Goal: Transaction & Acquisition: Purchase product/service

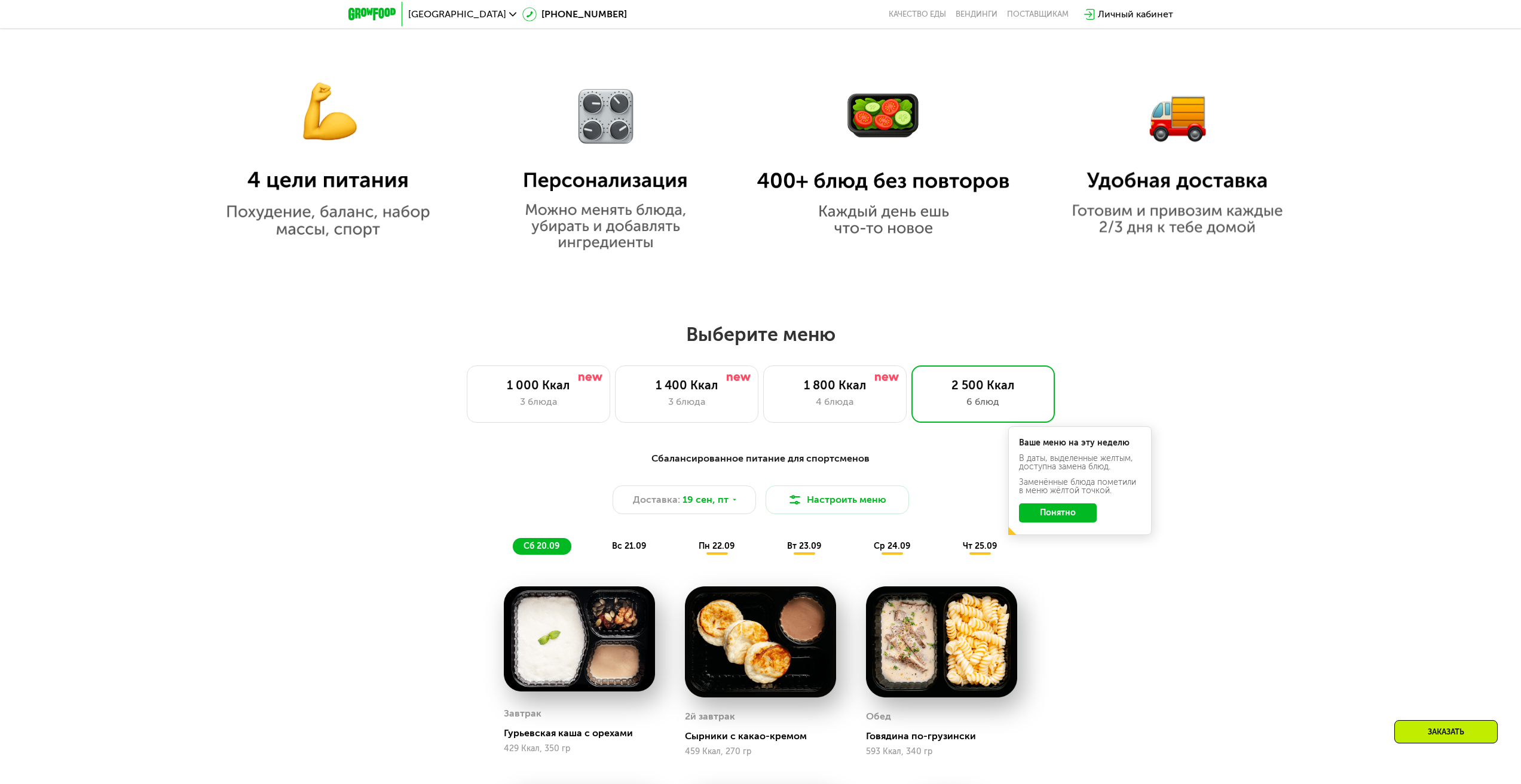
scroll to position [1303, 0]
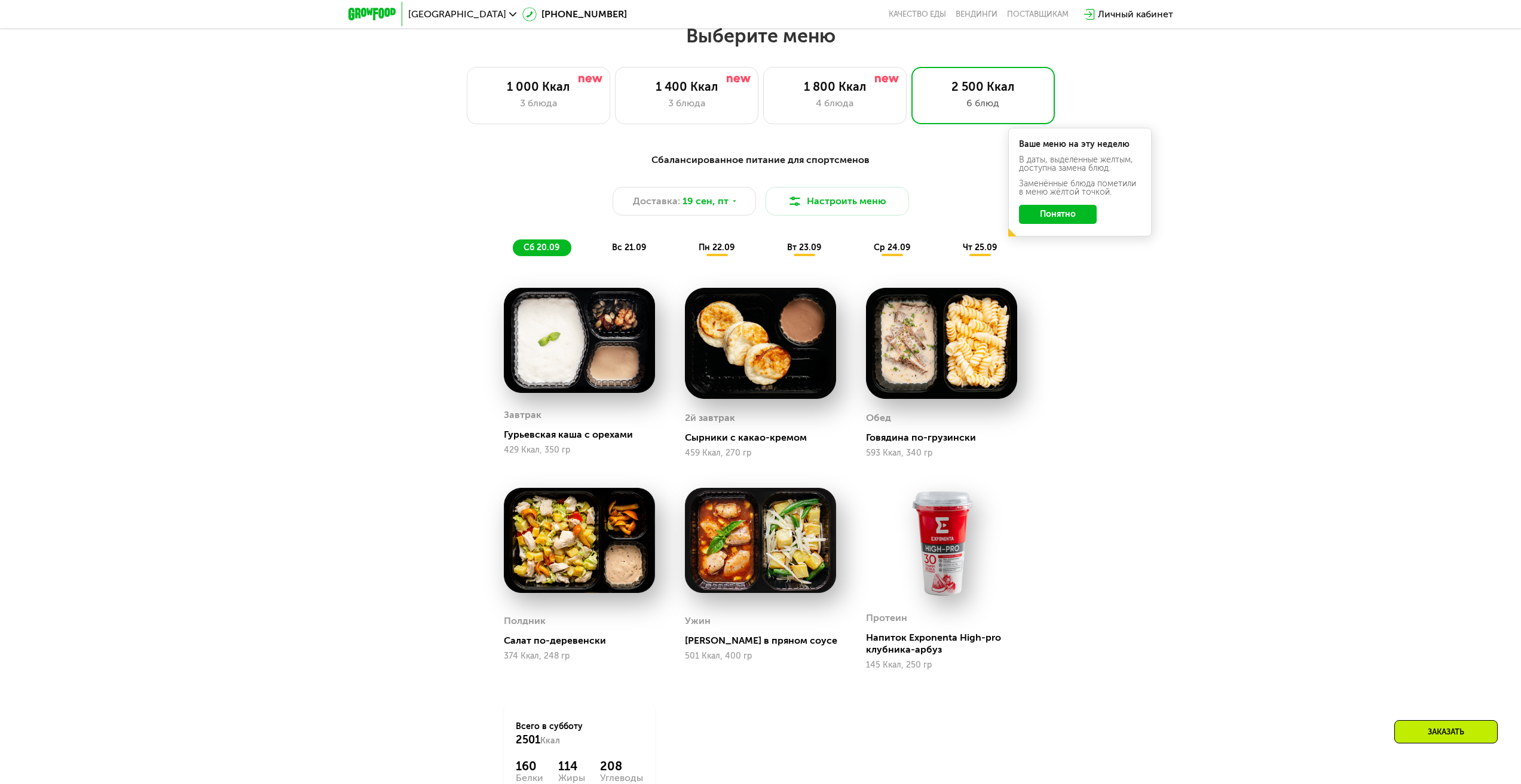
click at [629, 249] on span "вс 21.09" at bounding box center [629, 248] width 34 height 10
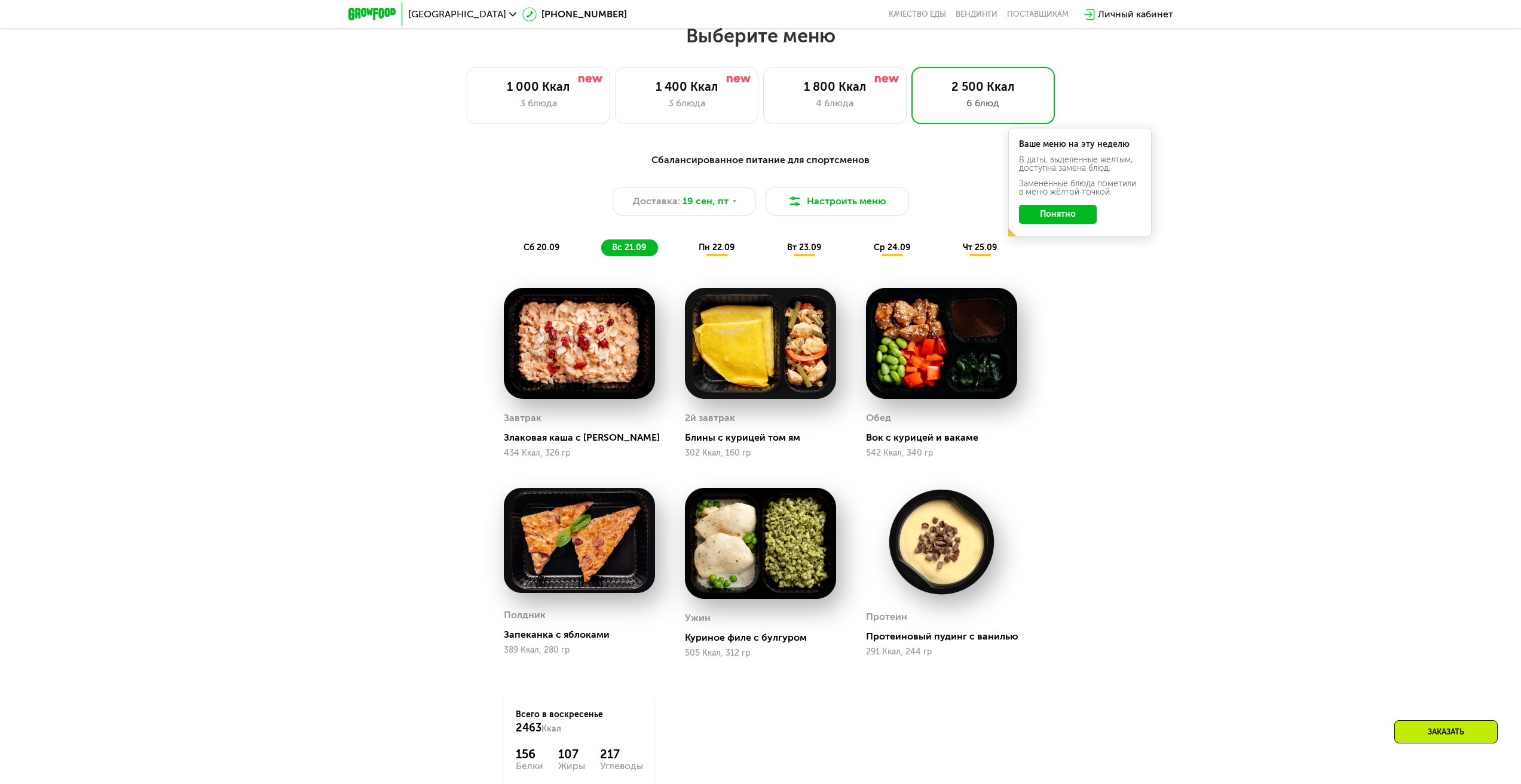
click at [722, 252] on span "пн 22.09" at bounding box center [716, 248] width 36 height 10
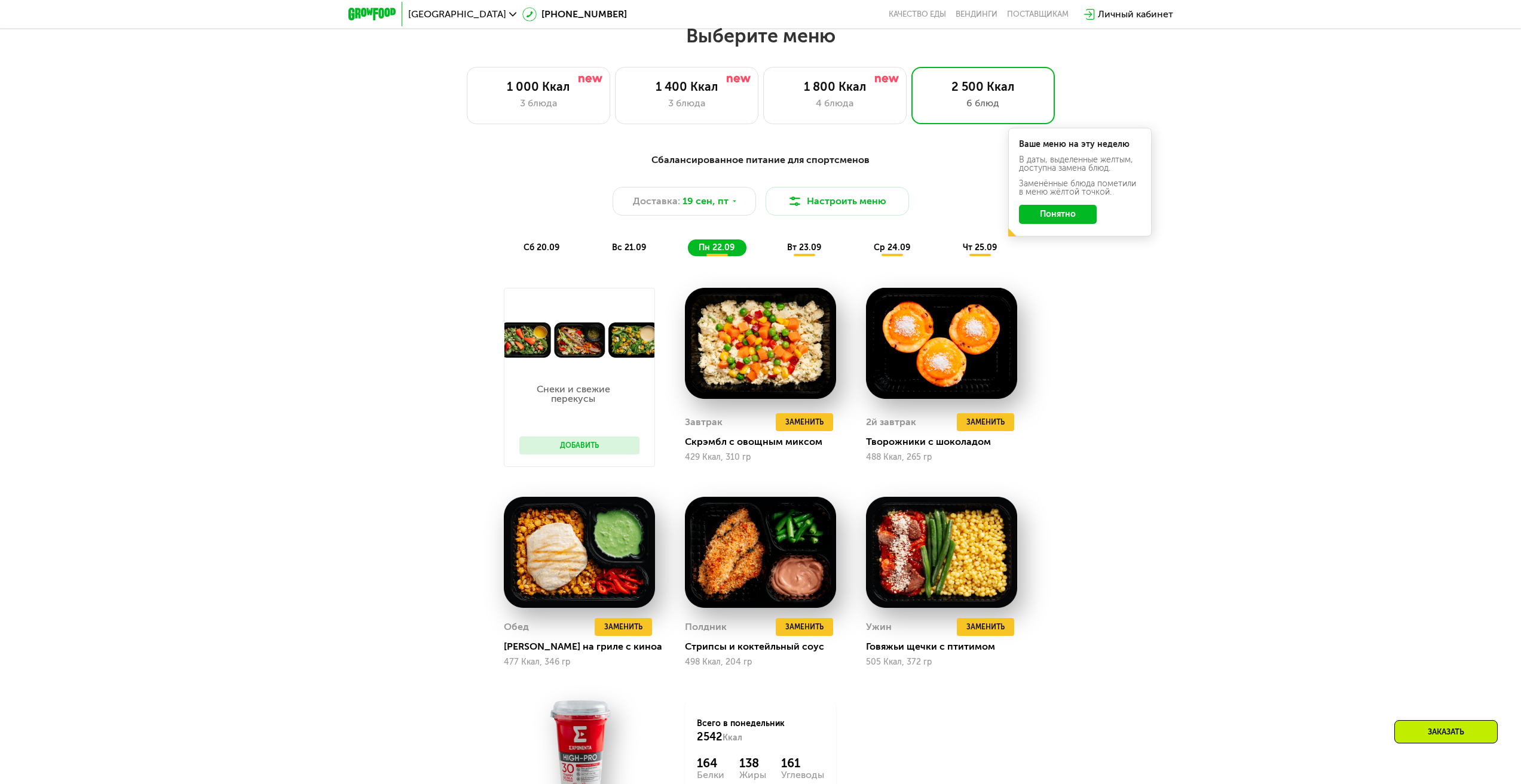
click at [802, 252] on span "вт 23.09" at bounding box center [804, 248] width 34 height 10
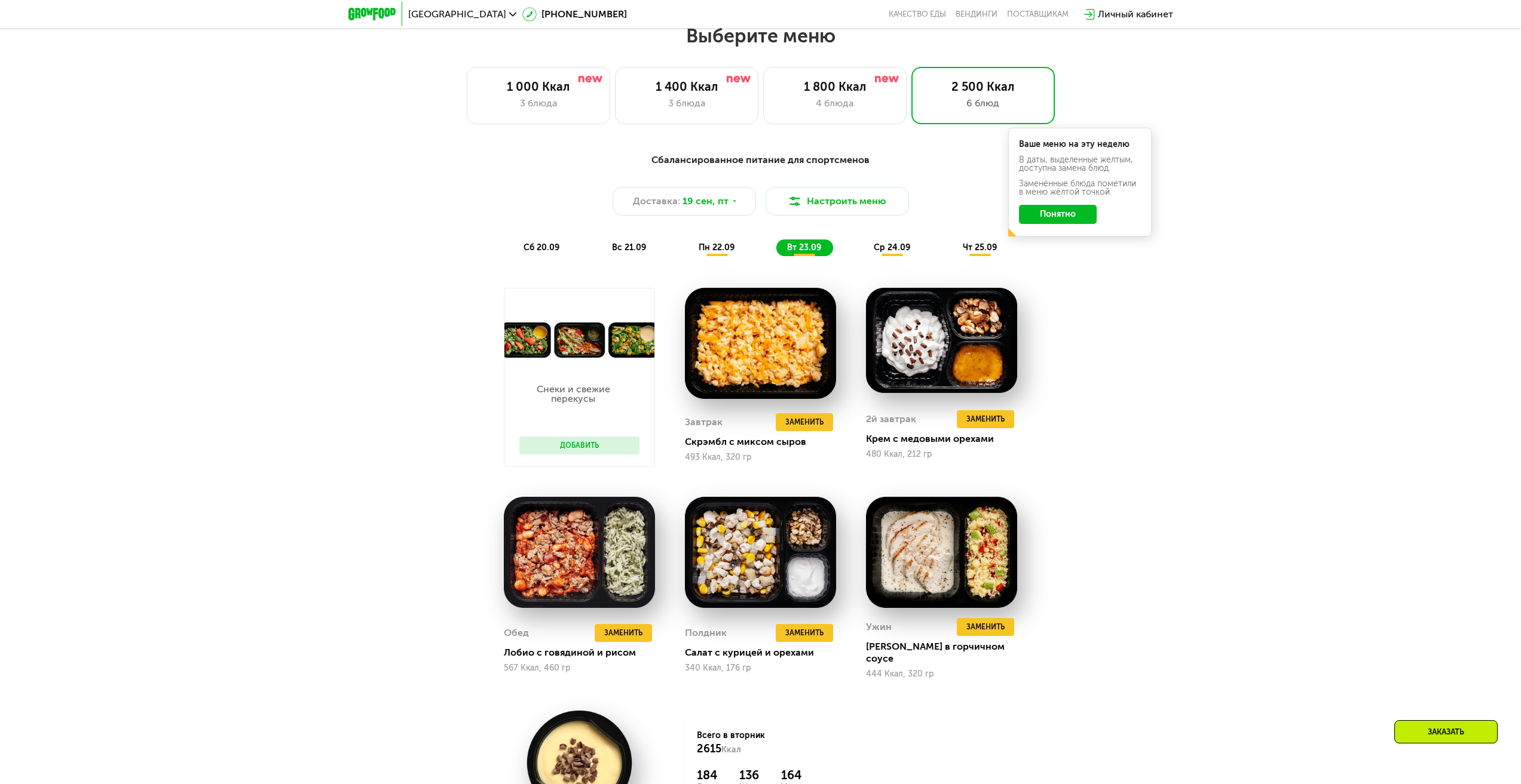
click at [887, 252] on span "ср 24.09" at bounding box center [892, 248] width 36 height 10
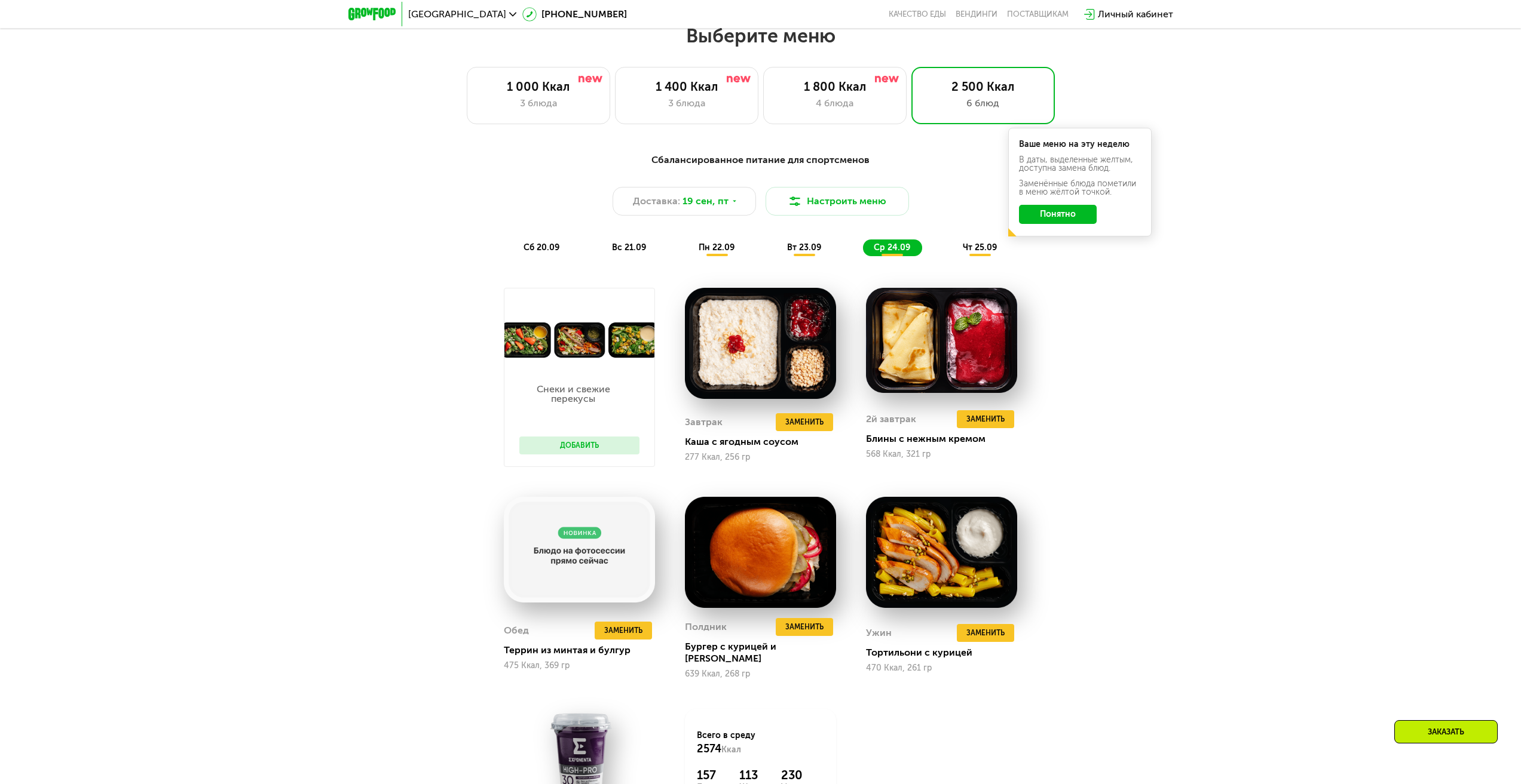
click at [979, 250] on span "чт 25.09" at bounding box center [979, 248] width 34 height 10
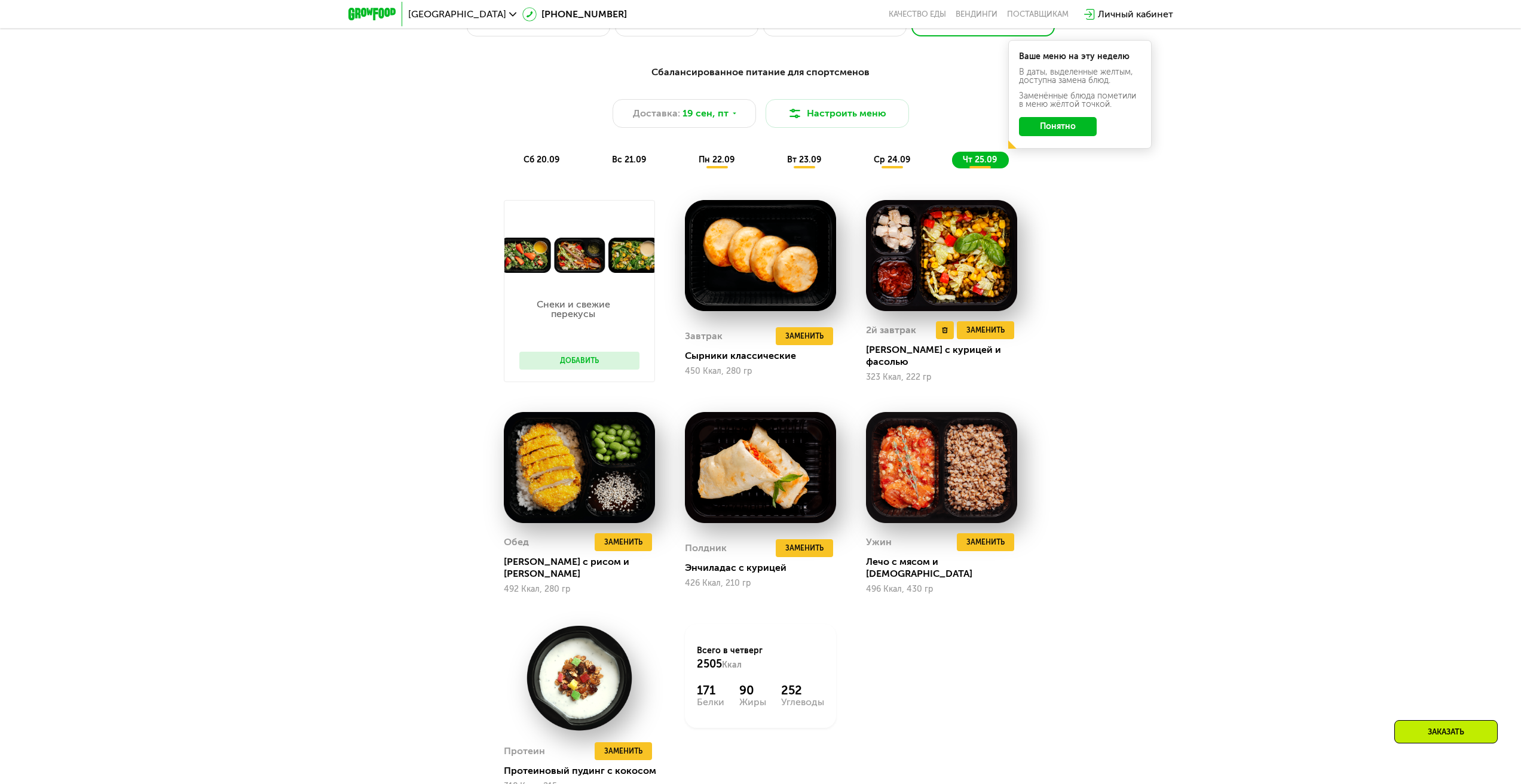
scroll to position [1363, 0]
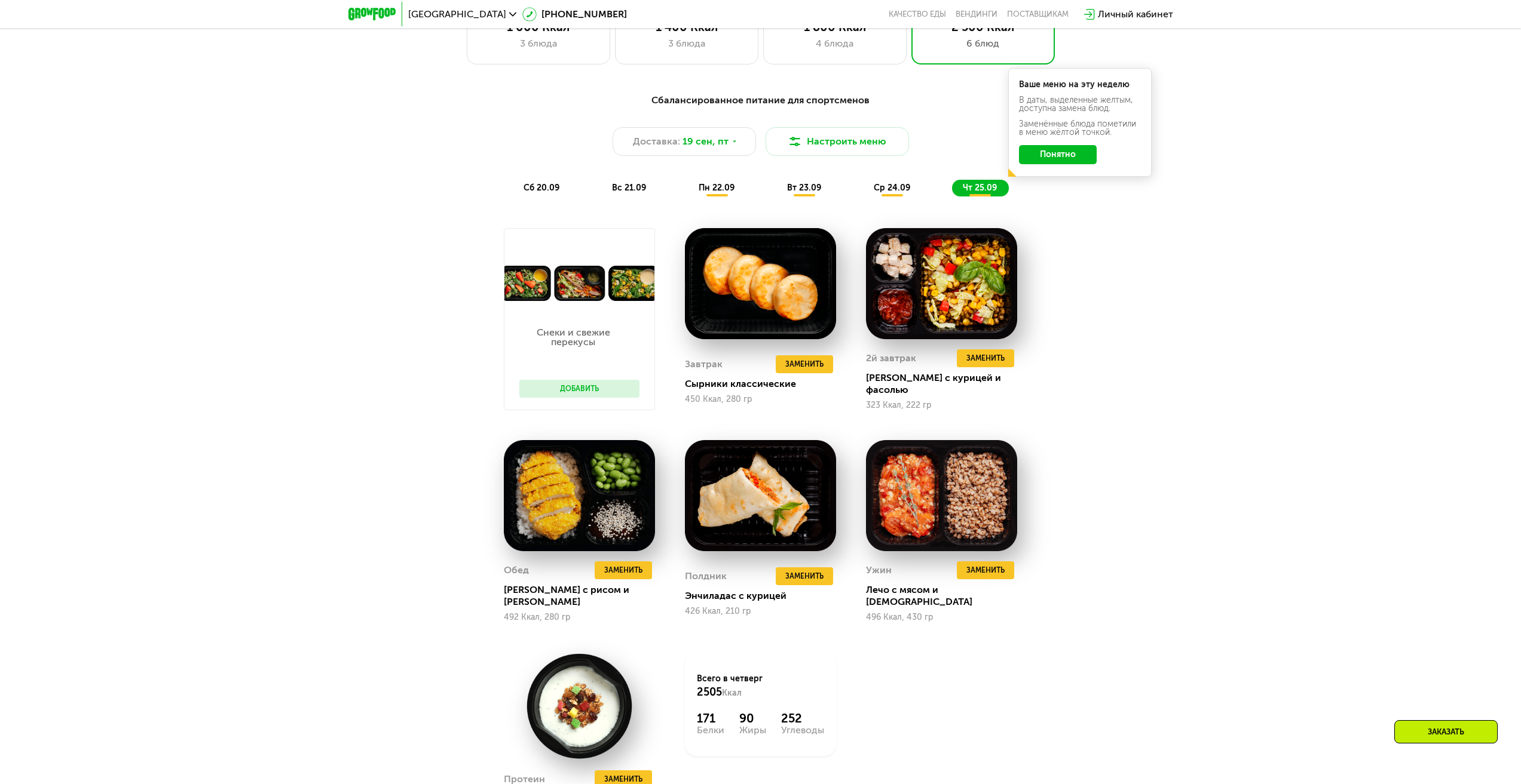
click at [893, 189] on span "ср 24.09" at bounding box center [892, 188] width 36 height 10
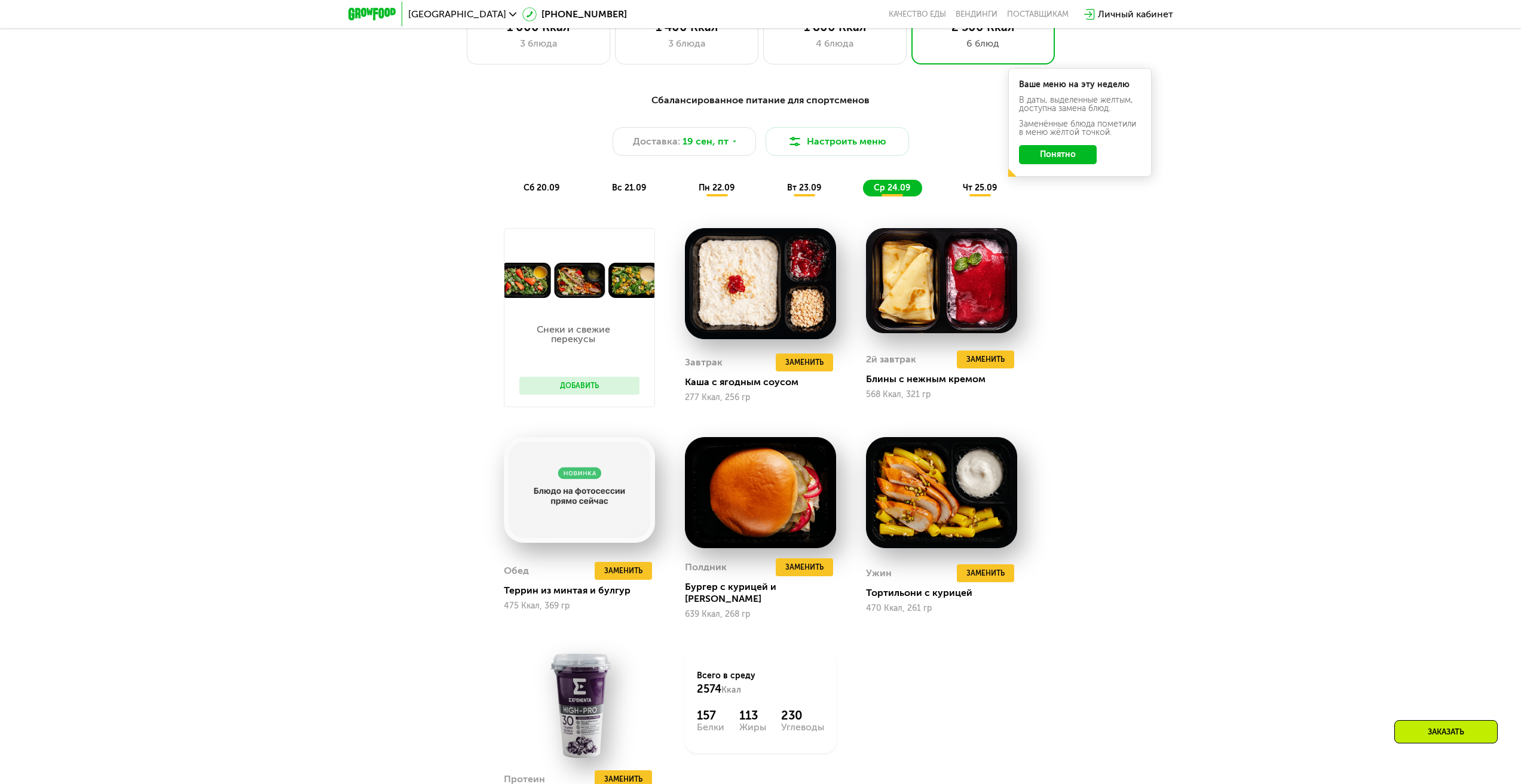
click at [796, 189] on span "вт 23.09" at bounding box center [804, 188] width 34 height 10
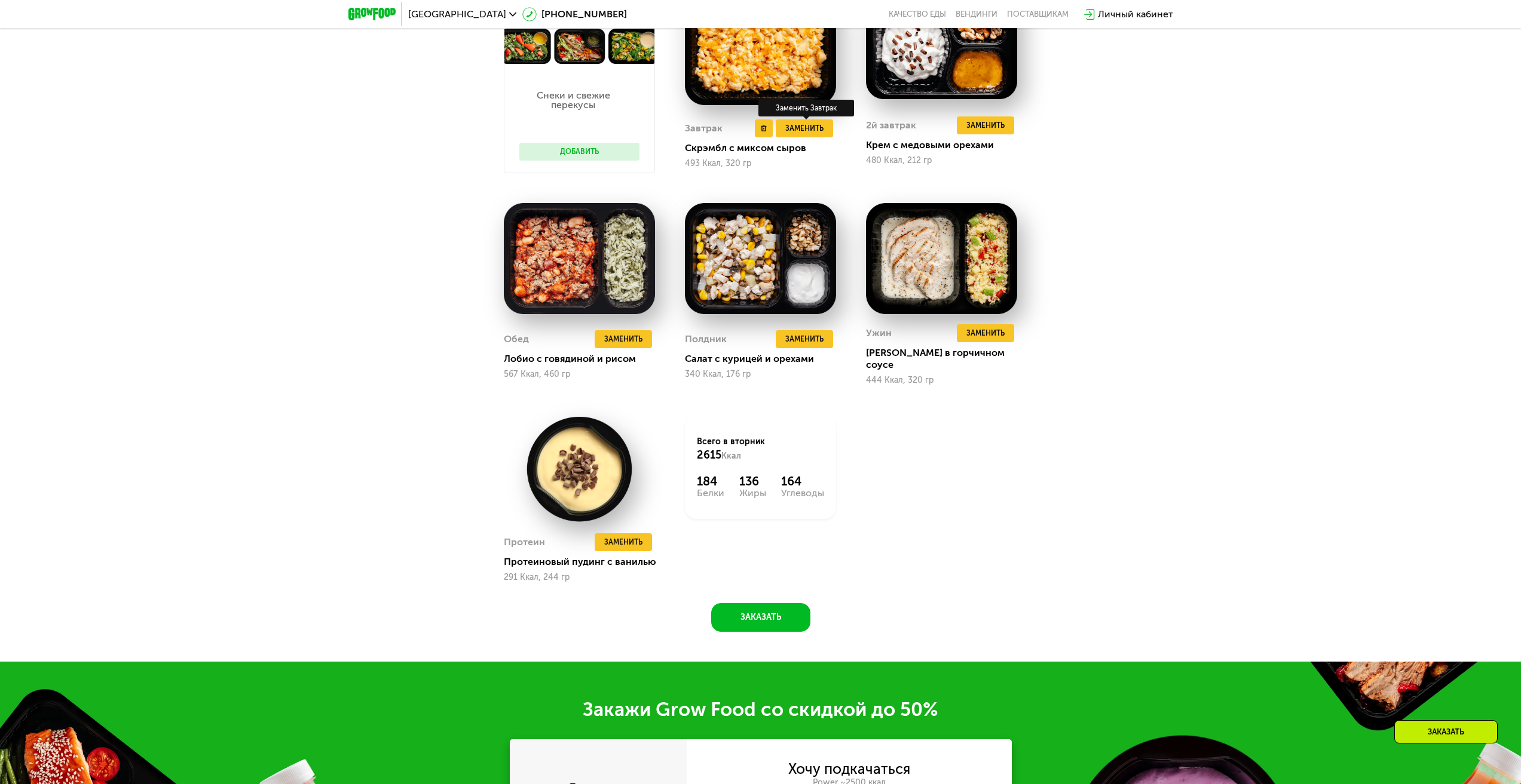
scroll to position [1602, 0]
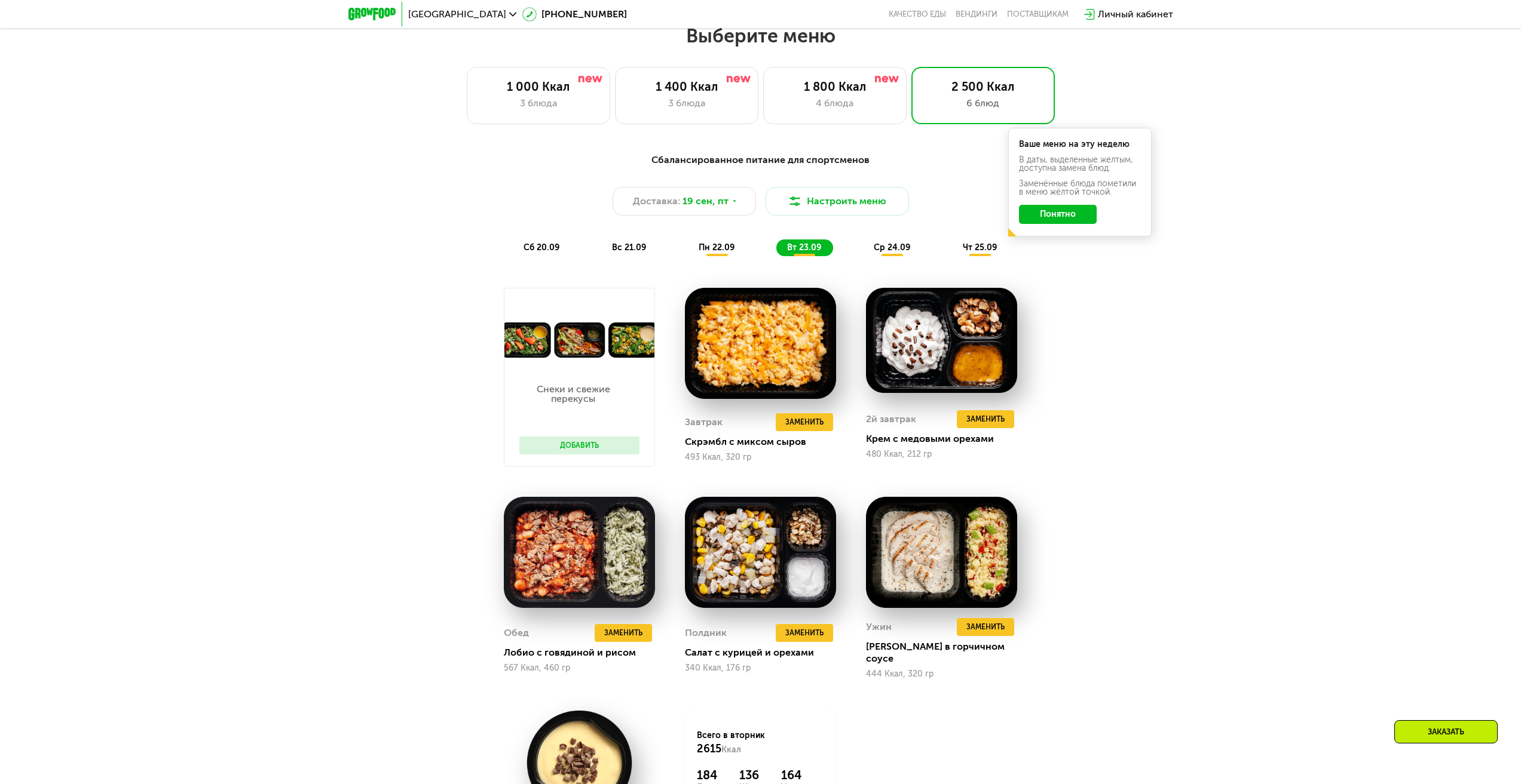
click at [715, 252] on span "пн 22.09" at bounding box center [716, 248] width 36 height 10
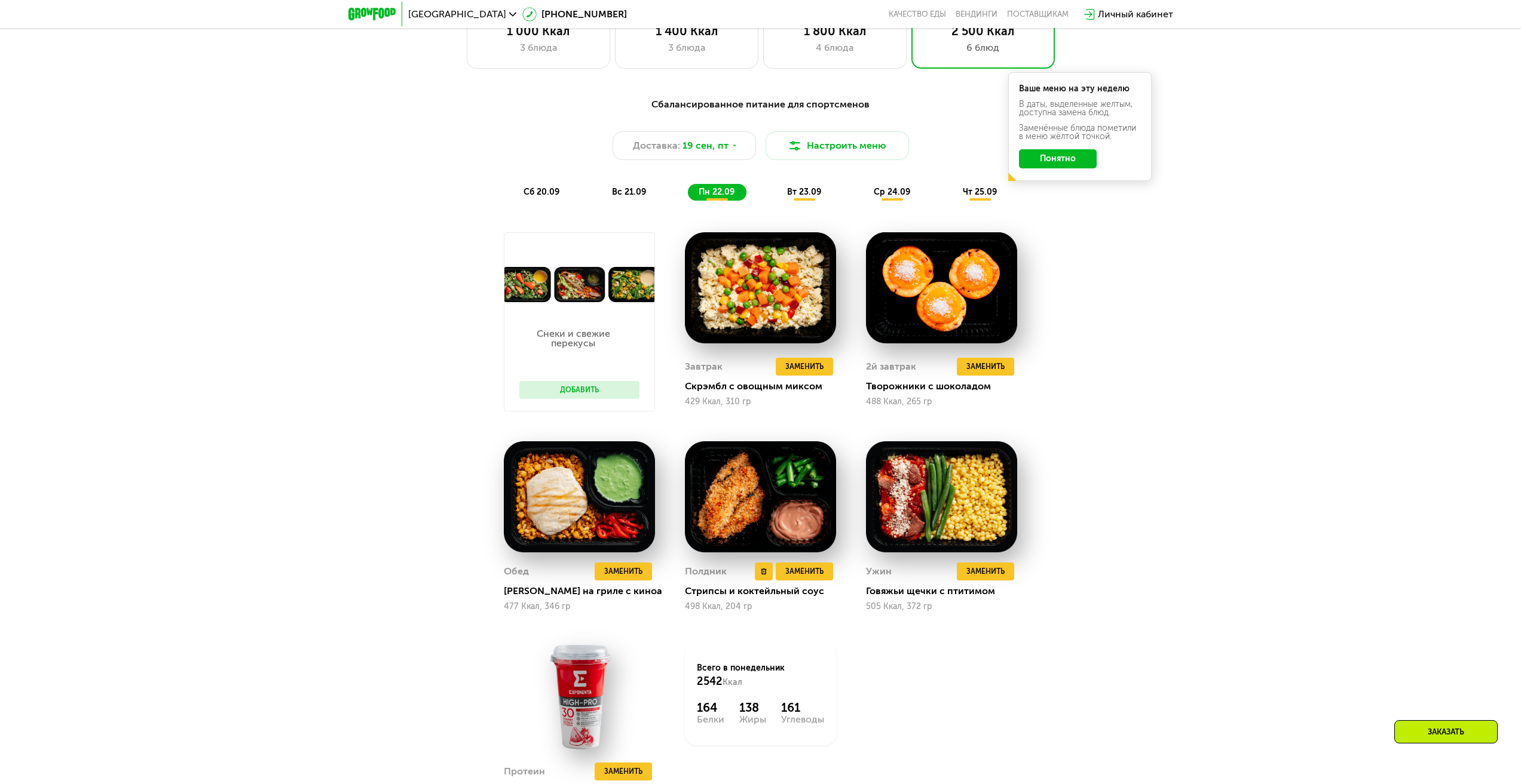
scroll to position [1303, 0]
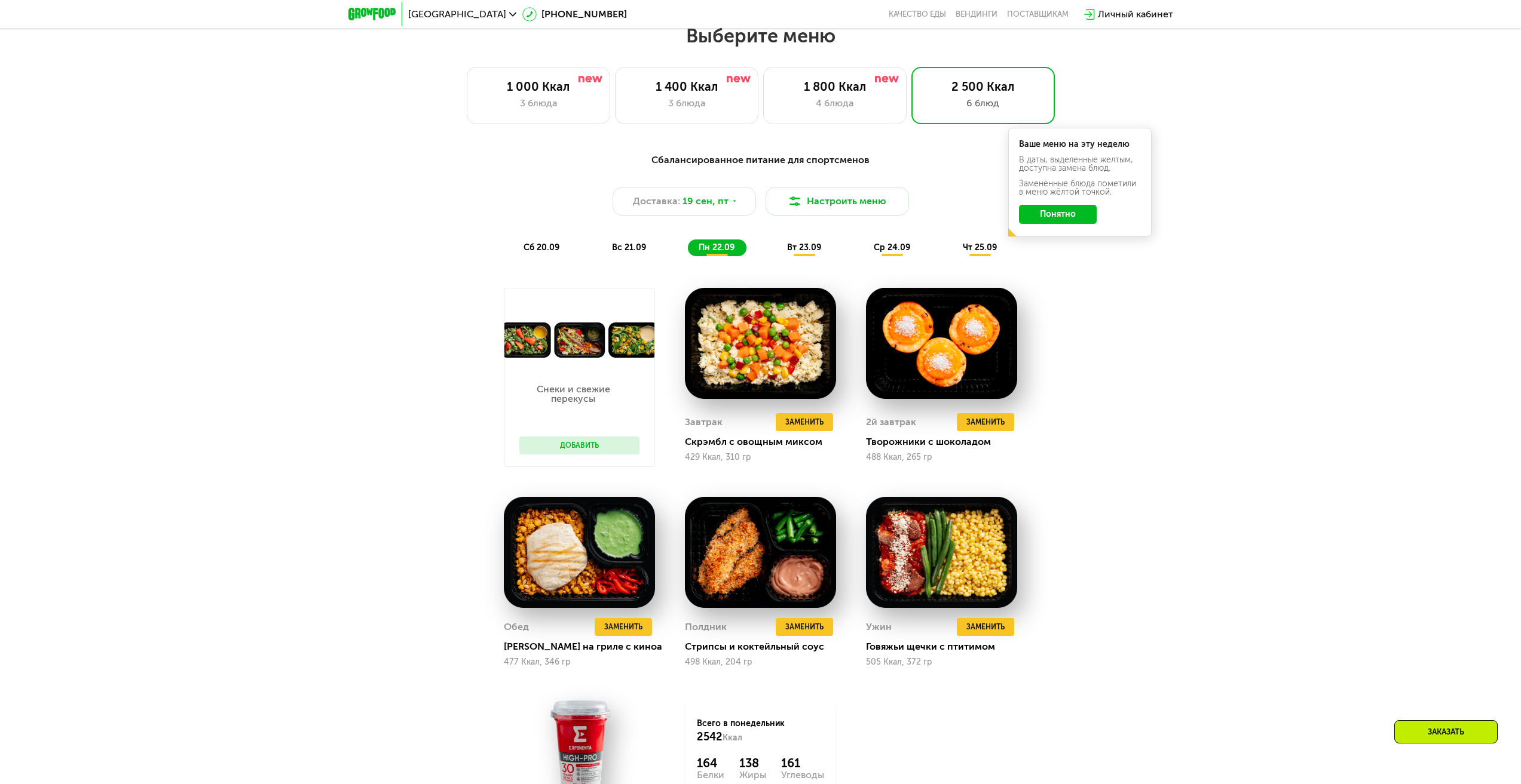
click at [628, 247] on span "вс 21.09" at bounding box center [629, 248] width 34 height 10
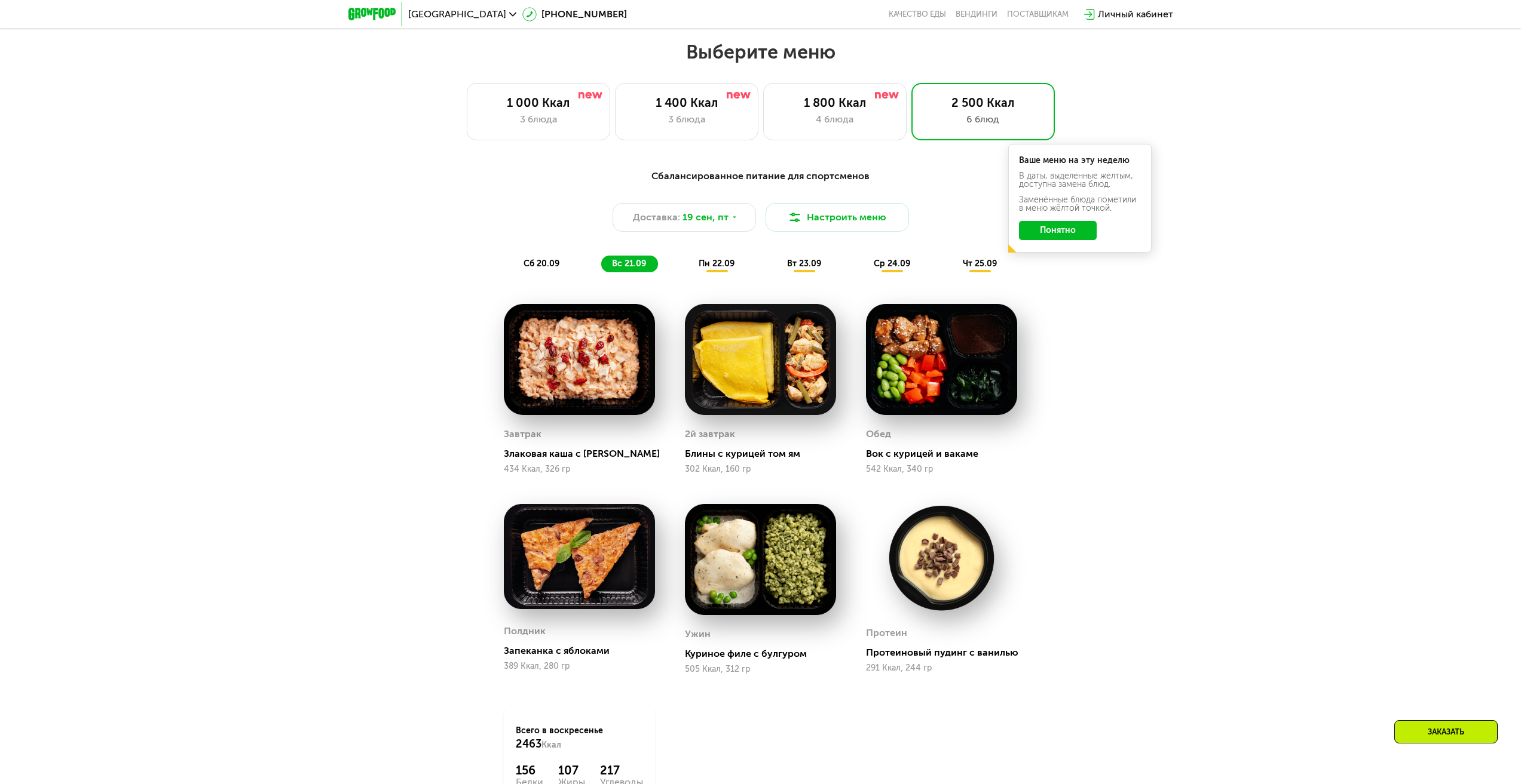
scroll to position [1184, 0]
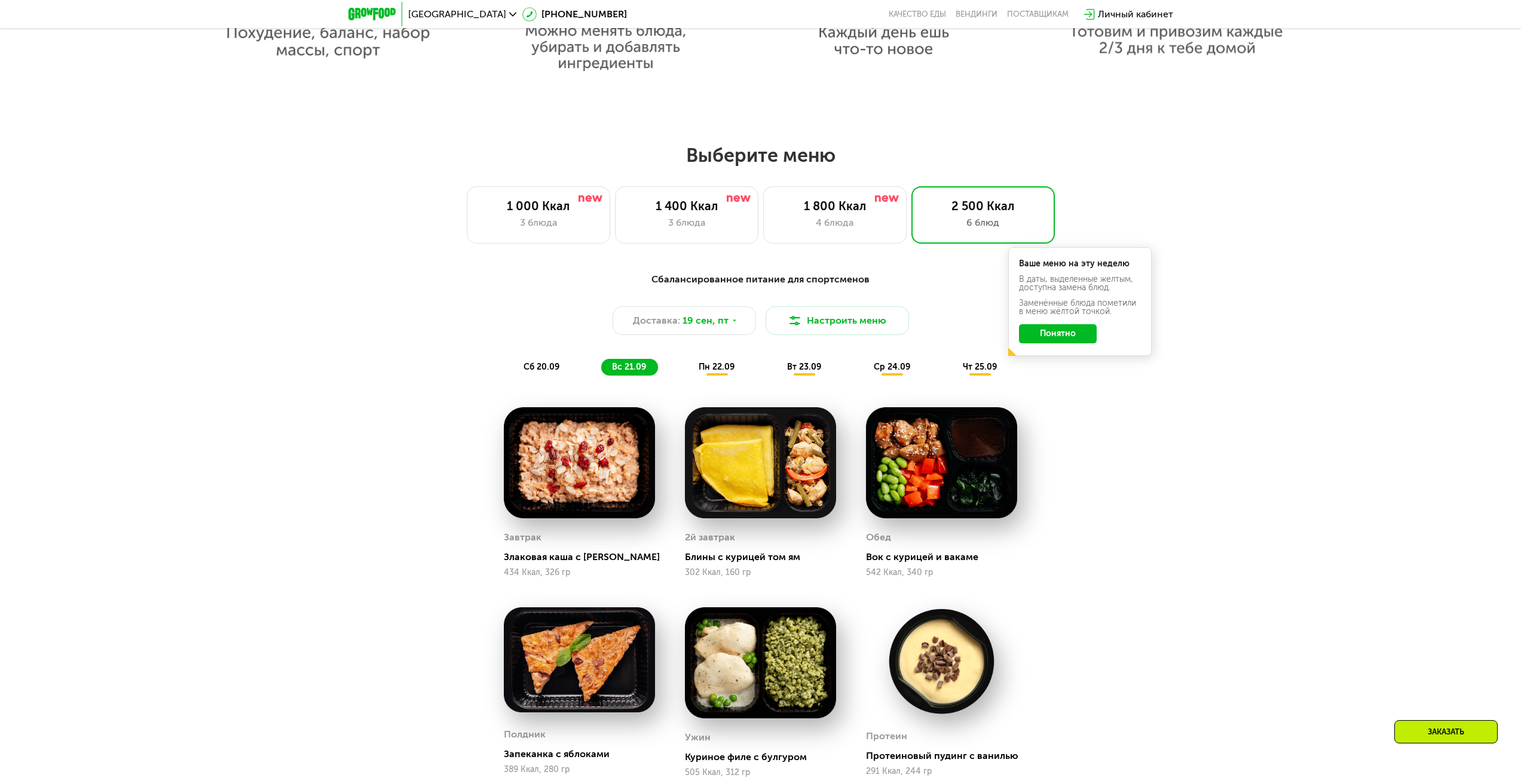
click at [534, 366] on span "сб 20.09" at bounding box center [541, 367] width 36 height 10
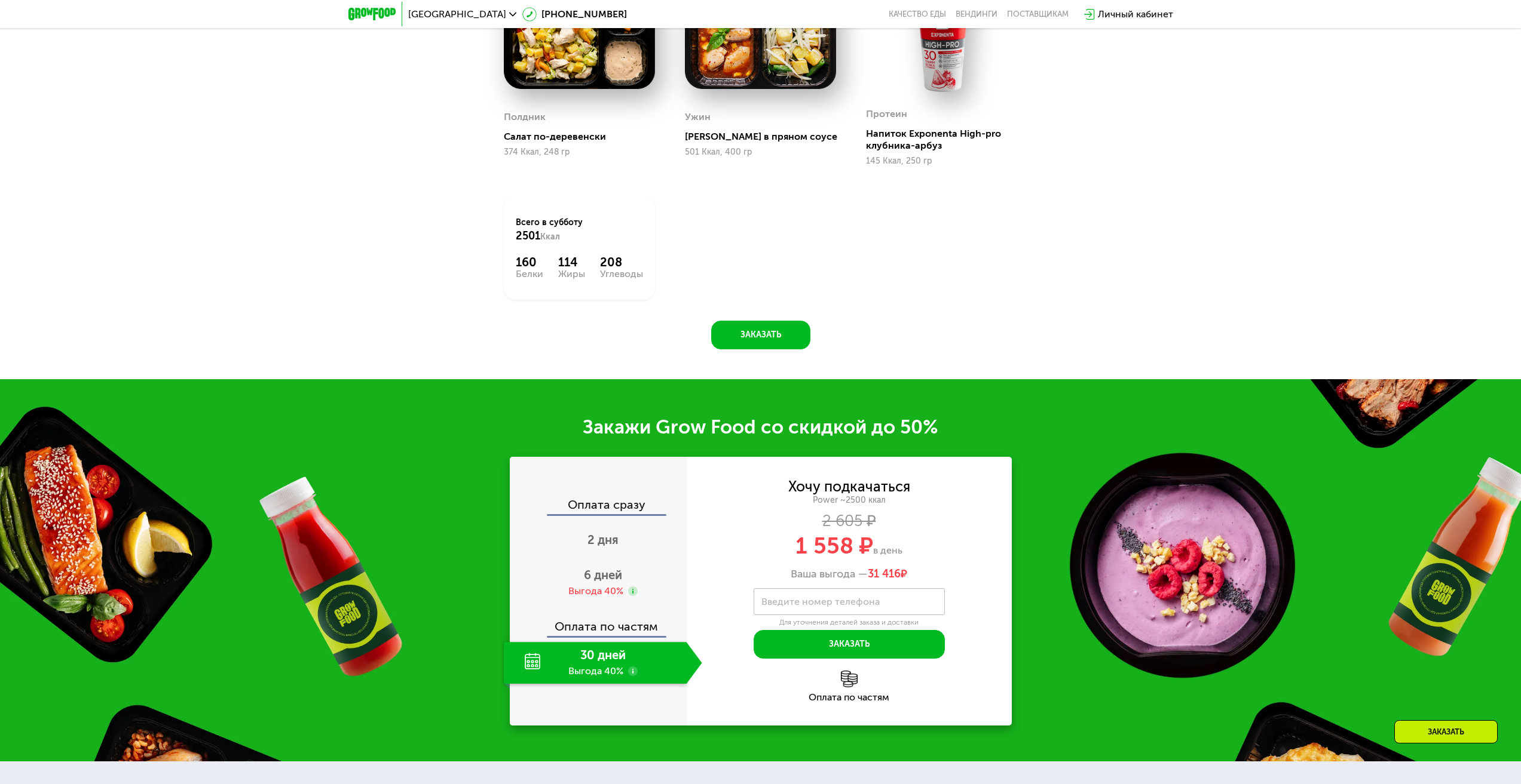
scroll to position [1841, 0]
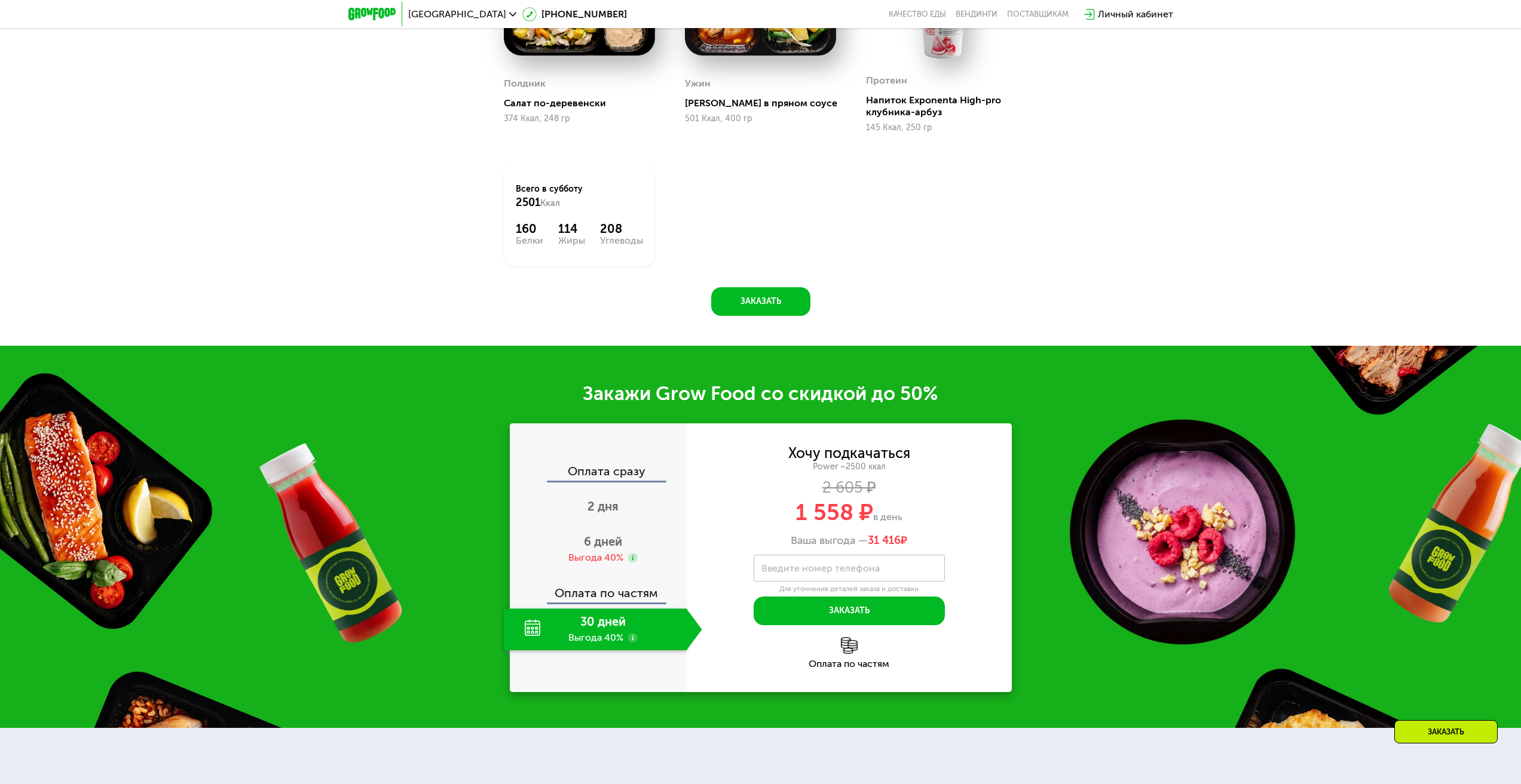
click at [601, 627] on div "30 дней Выгода 40%" at bounding box center [595, 629] width 183 height 42
click at [634, 642] on use at bounding box center [633, 638] width 10 height 10
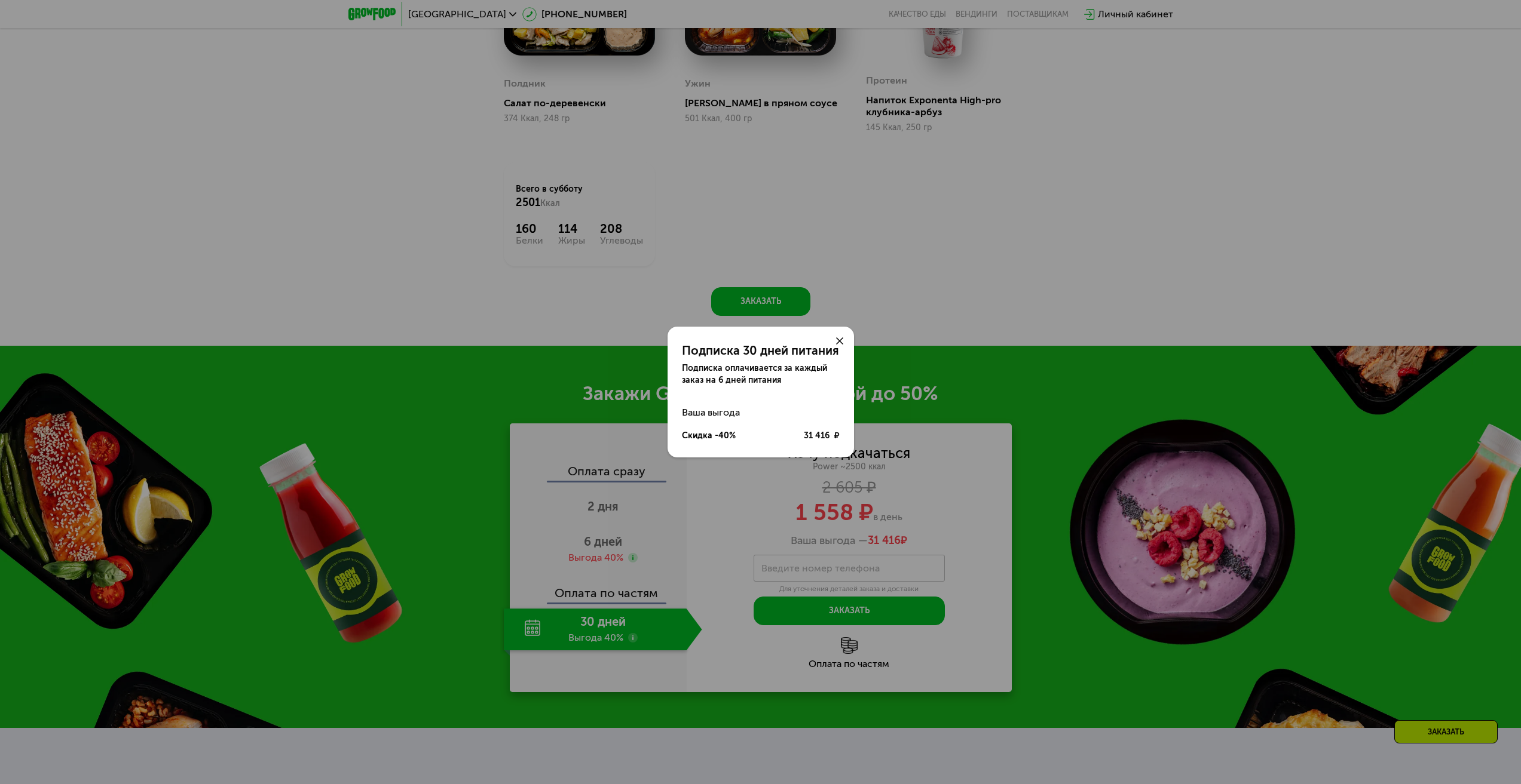
click at [838, 339] on use at bounding box center [840, 341] width 7 height 7
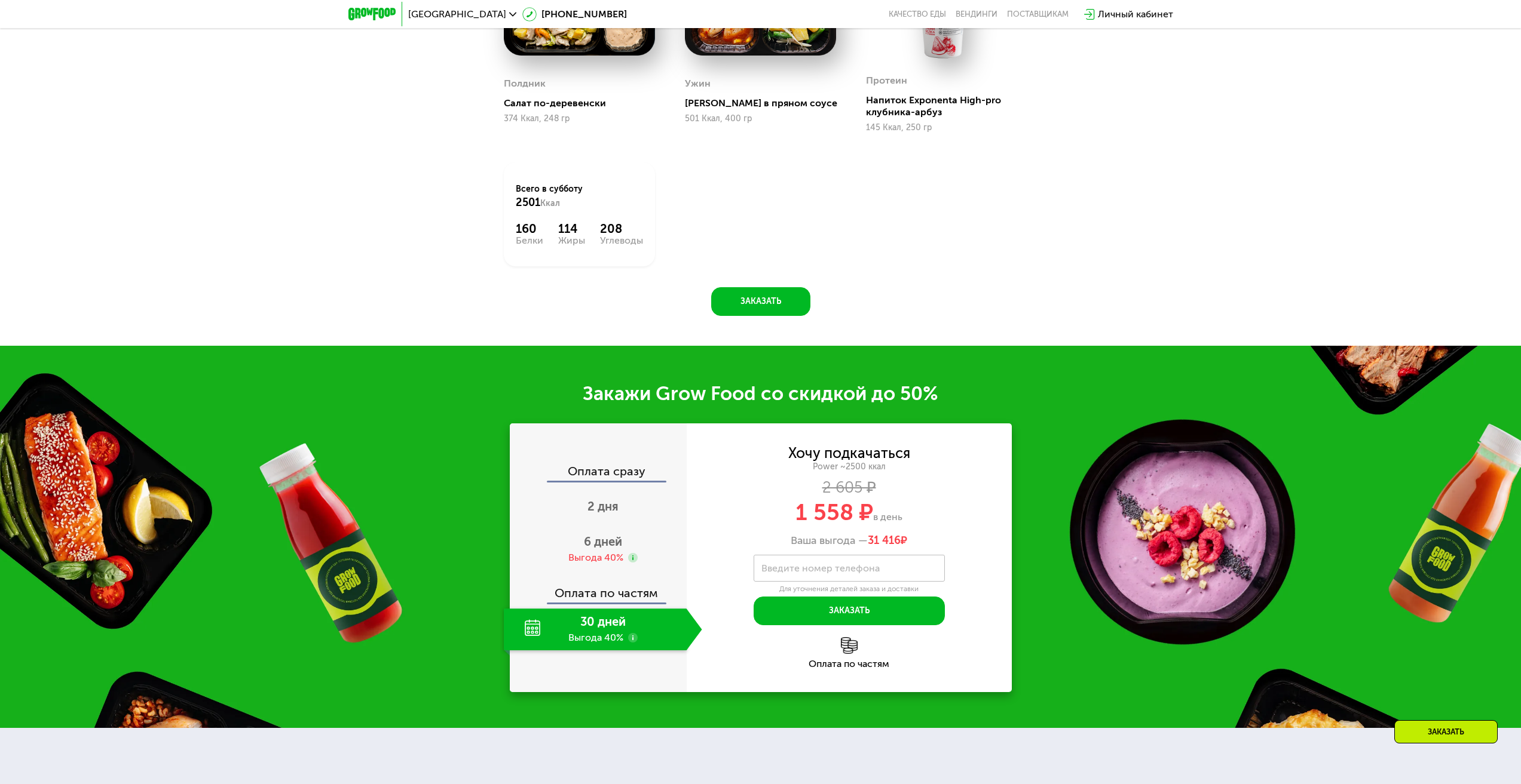
click at [632, 642] on use at bounding box center [633, 638] width 10 height 10
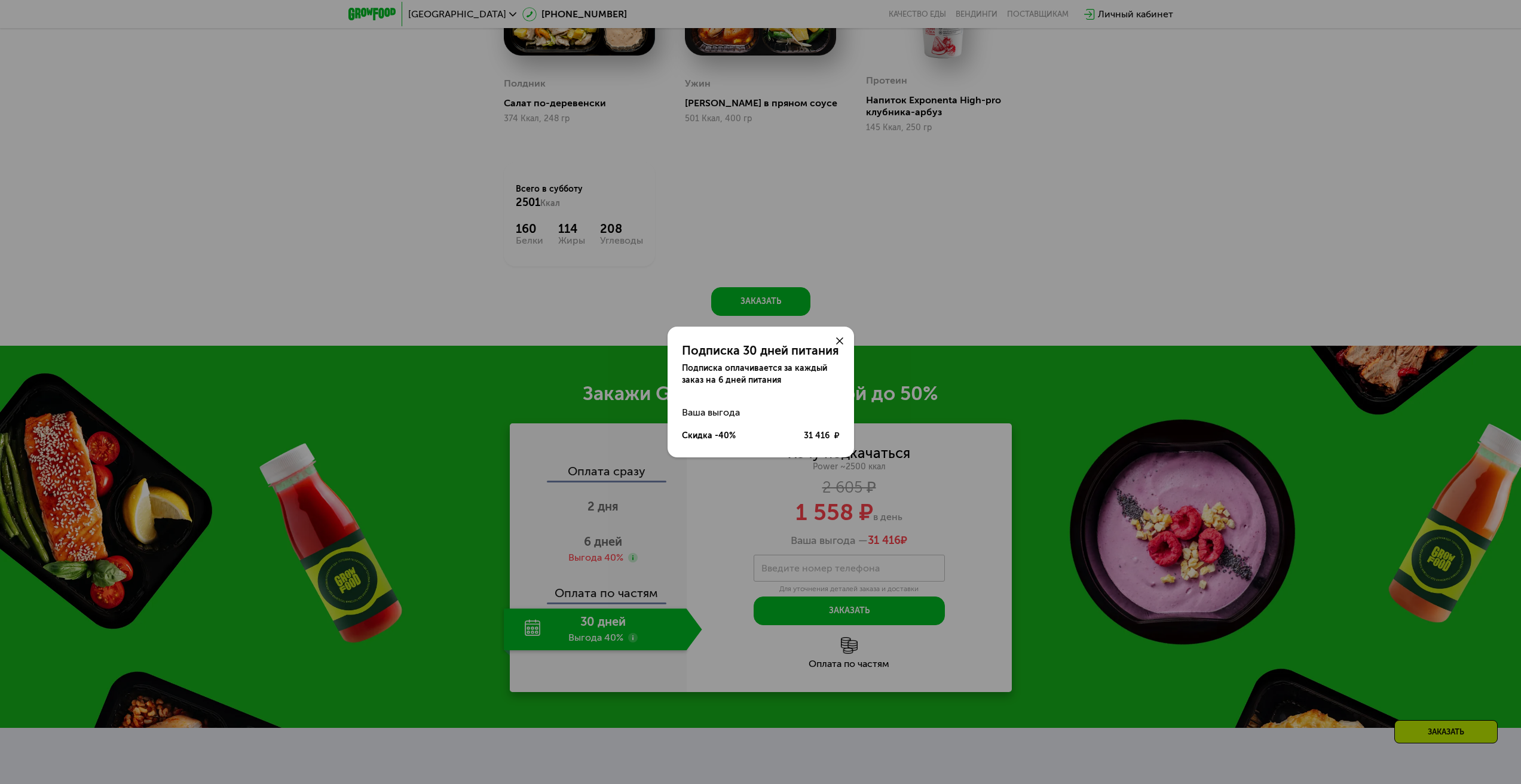
click at [841, 341] on icon at bounding box center [840, 341] width 7 height 7
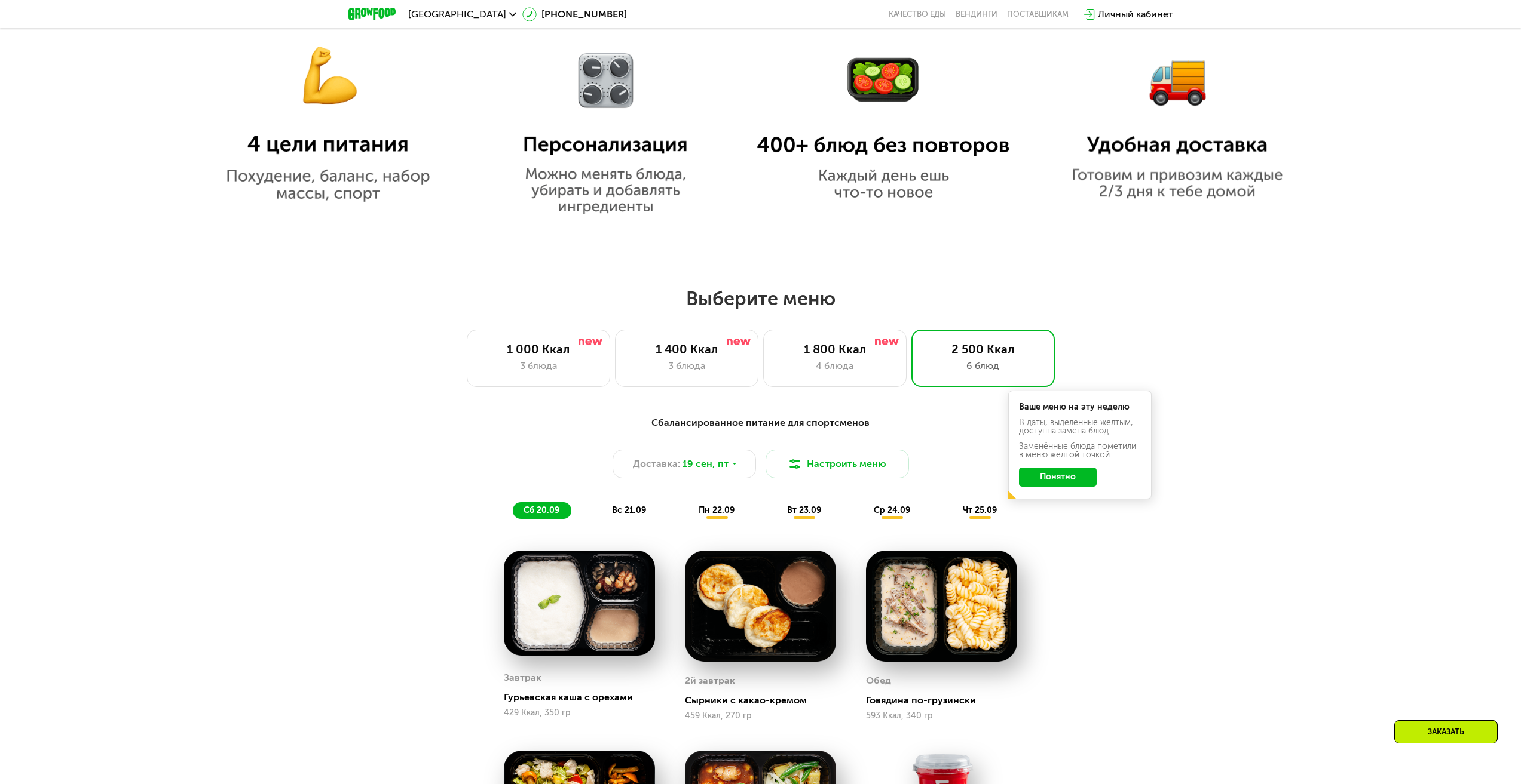
scroll to position [1064, 0]
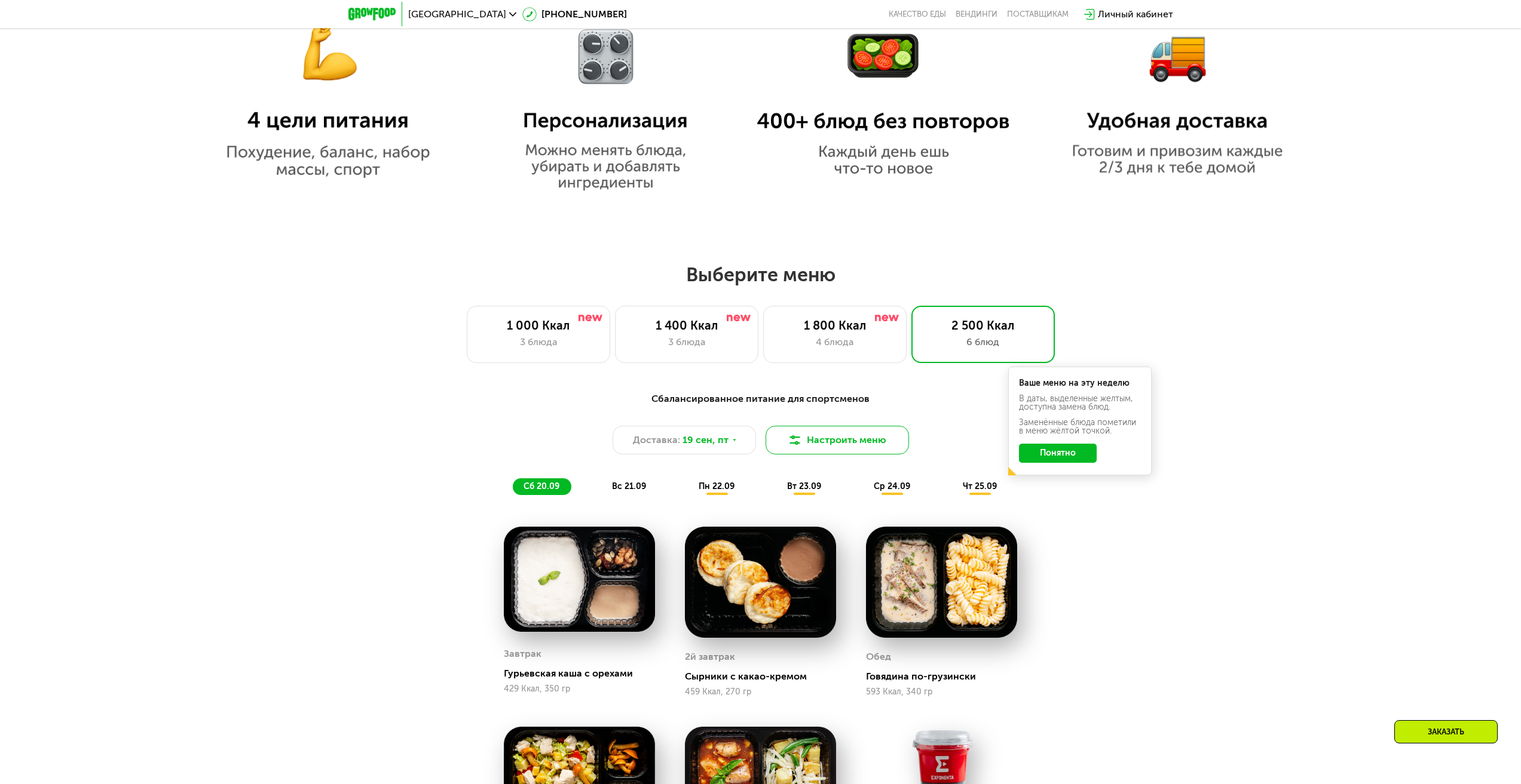
click at [822, 439] on button "Настроить меню" at bounding box center [837, 440] width 143 height 28
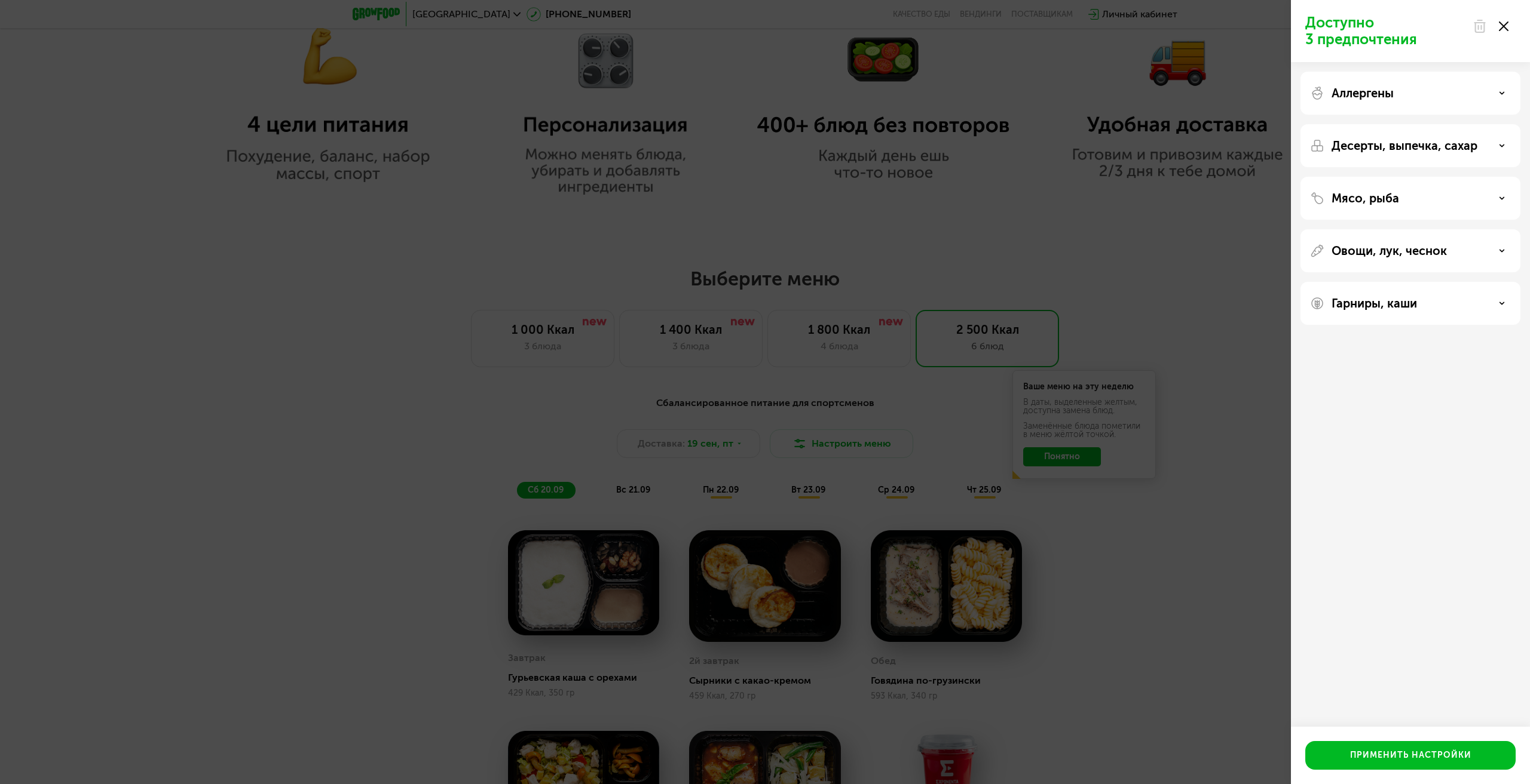
click at [1183, 314] on div "Доступно 3 предпочтения Аллергены Десерты, выпечка, сахар Мясо, рыба Овощи, лук…" at bounding box center [765, 392] width 1530 height 784
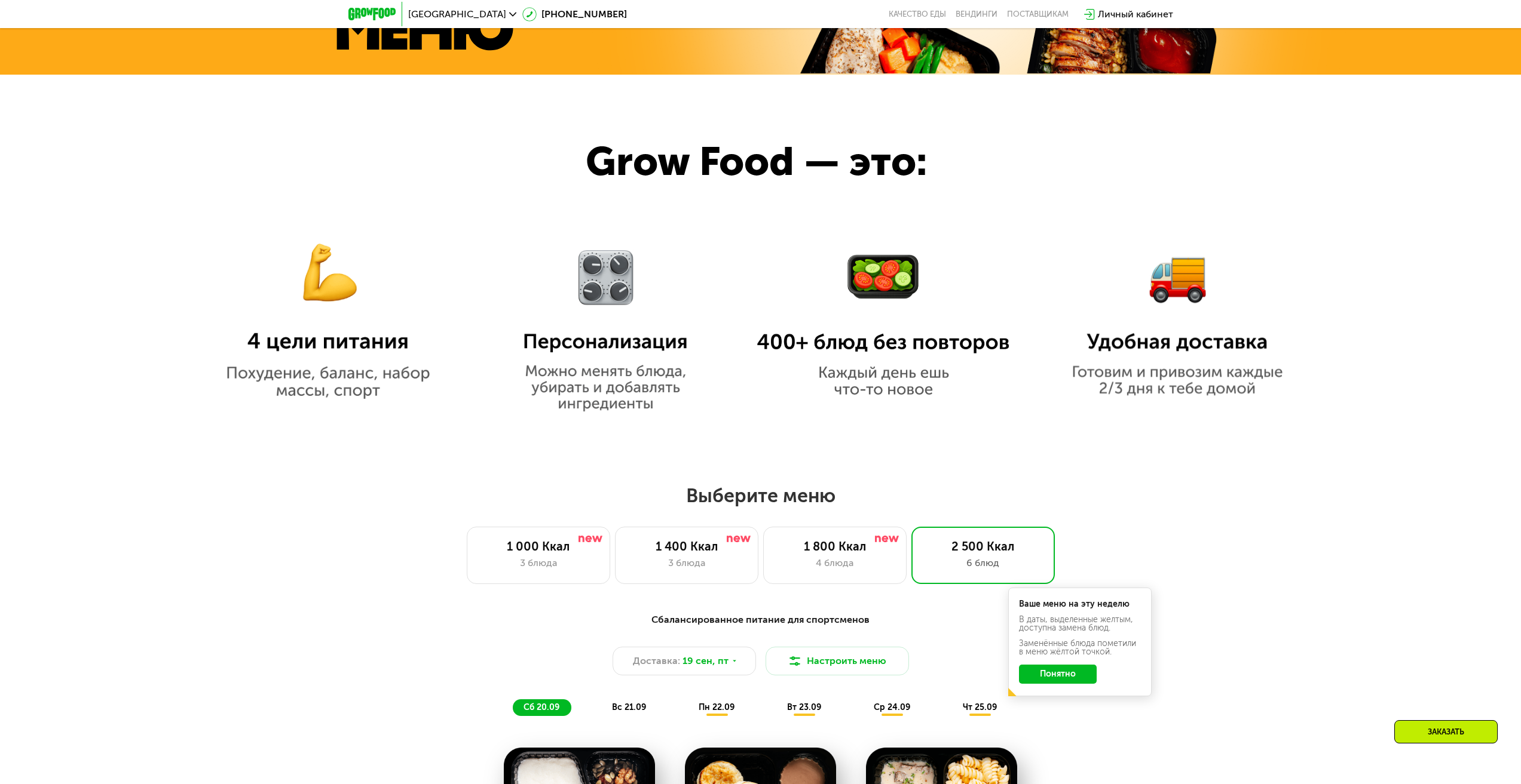
scroll to position [776, 0]
